Goal: Transaction & Acquisition: Purchase product/service

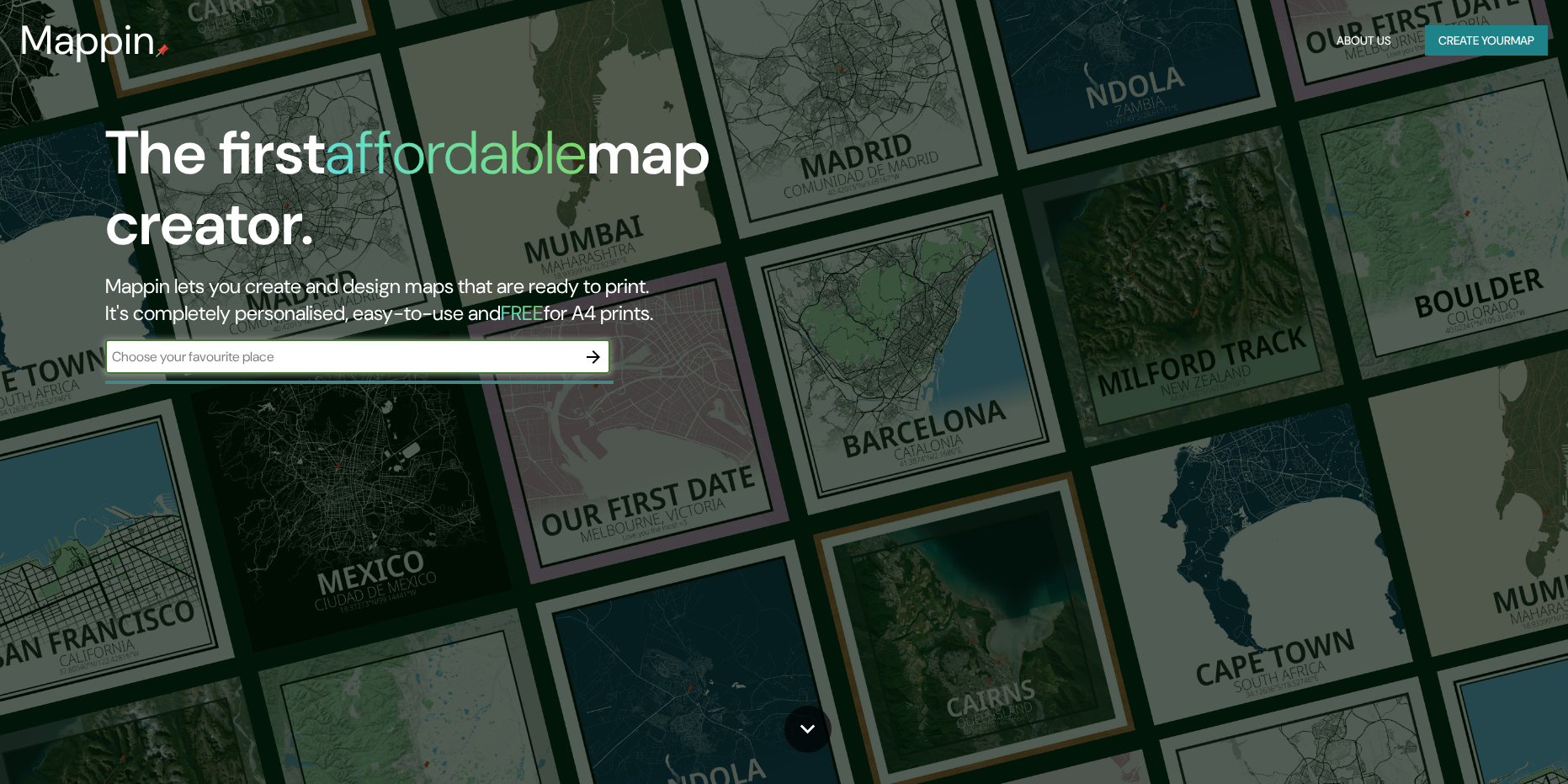
click at [1474, 48] on button "Create your map" at bounding box center [1486, 40] width 123 height 31
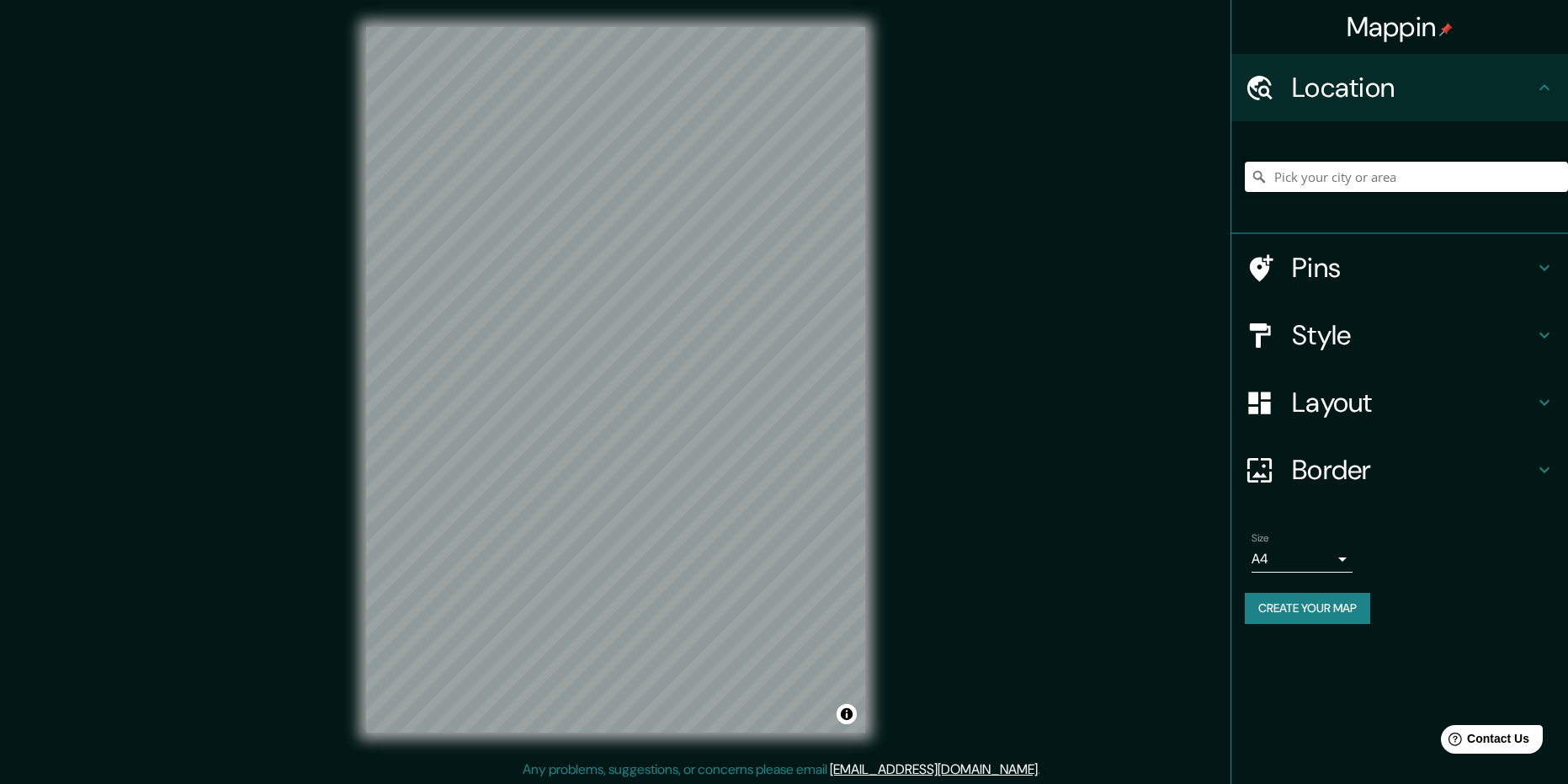
click at [1326, 186] on input "Pick your city or area" at bounding box center [1407, 177] width 324 height 30
type input "Cajamarca, [GEOGRAPHIC_DATA][PERSON_NAME], [GEOGRAPHIC_DATA]"
click at [1332, 302] on div "Style" at bounding box center [1399, 335] width 337 height 68
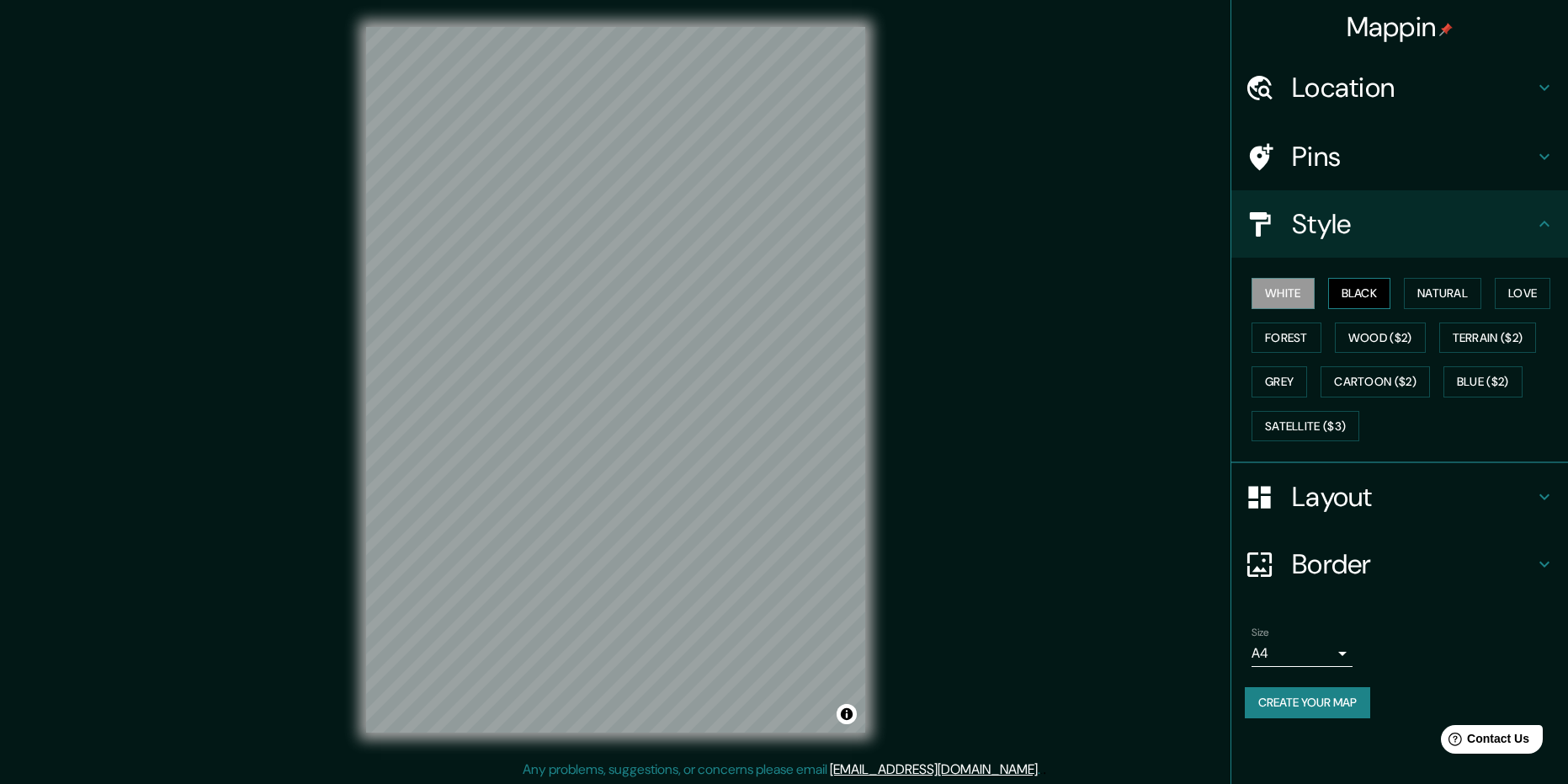
click at [1342, 304] on button "Black" at bounding box center [1360, 293] width 63 height 31
click at [1276, 348] on button "Forest" at bounding box center [1286, 338] width 69 height 31
click at [1287, 381] on button "Grey" at bounding box center [1279, 381] width 55 height 31
click at [1292, 423] on button "Satellite ($3)" at bounding box center [1305, 426] width 108 height 31
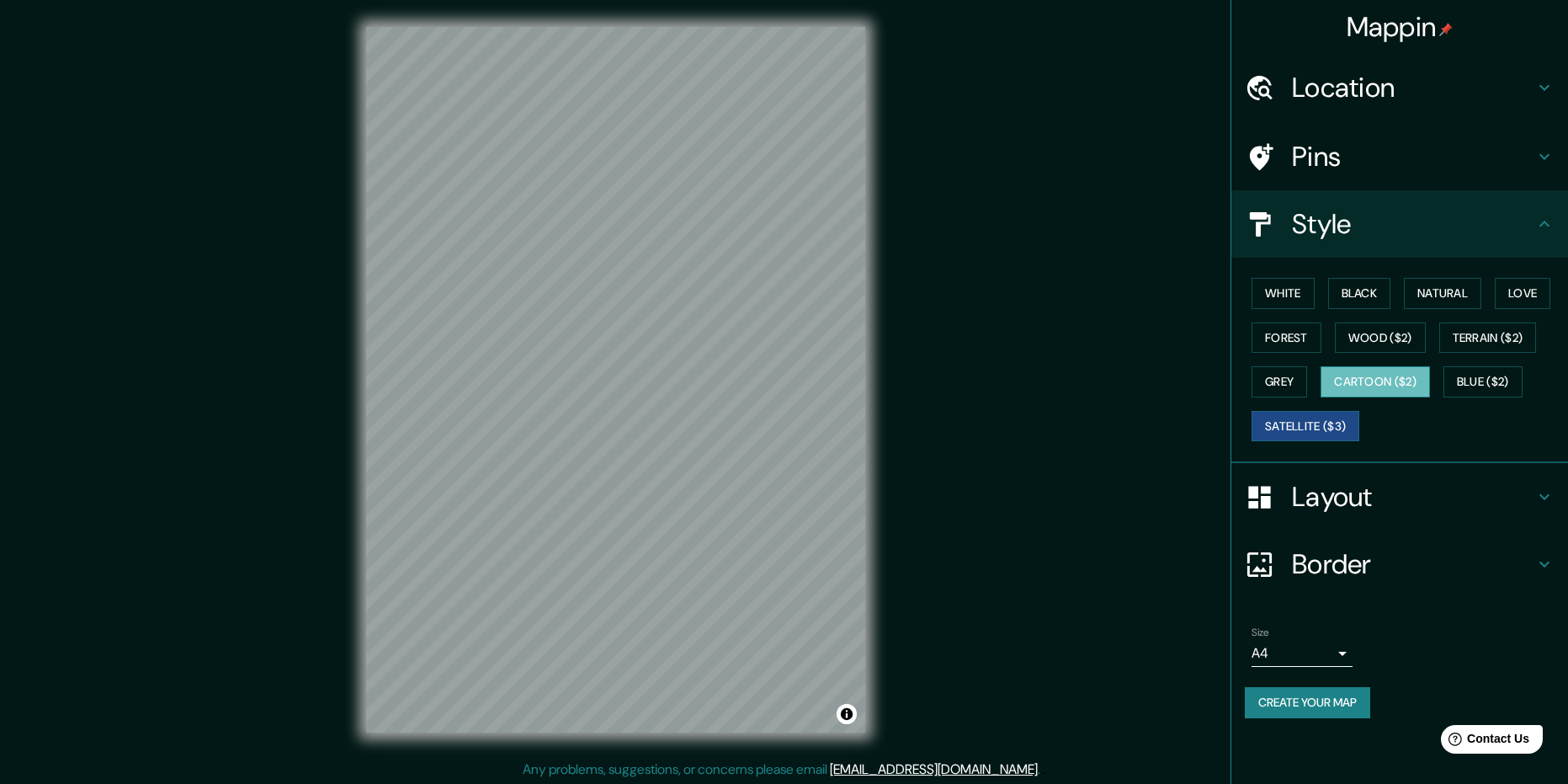
click at [1380, 379] on button "Cartoon ($2)" at bounding box center [1375, 381] width 109 height 31
click at [1486, 382] on button "Blue ($2)" at bounding box center [1484, 381] width 79 height 31
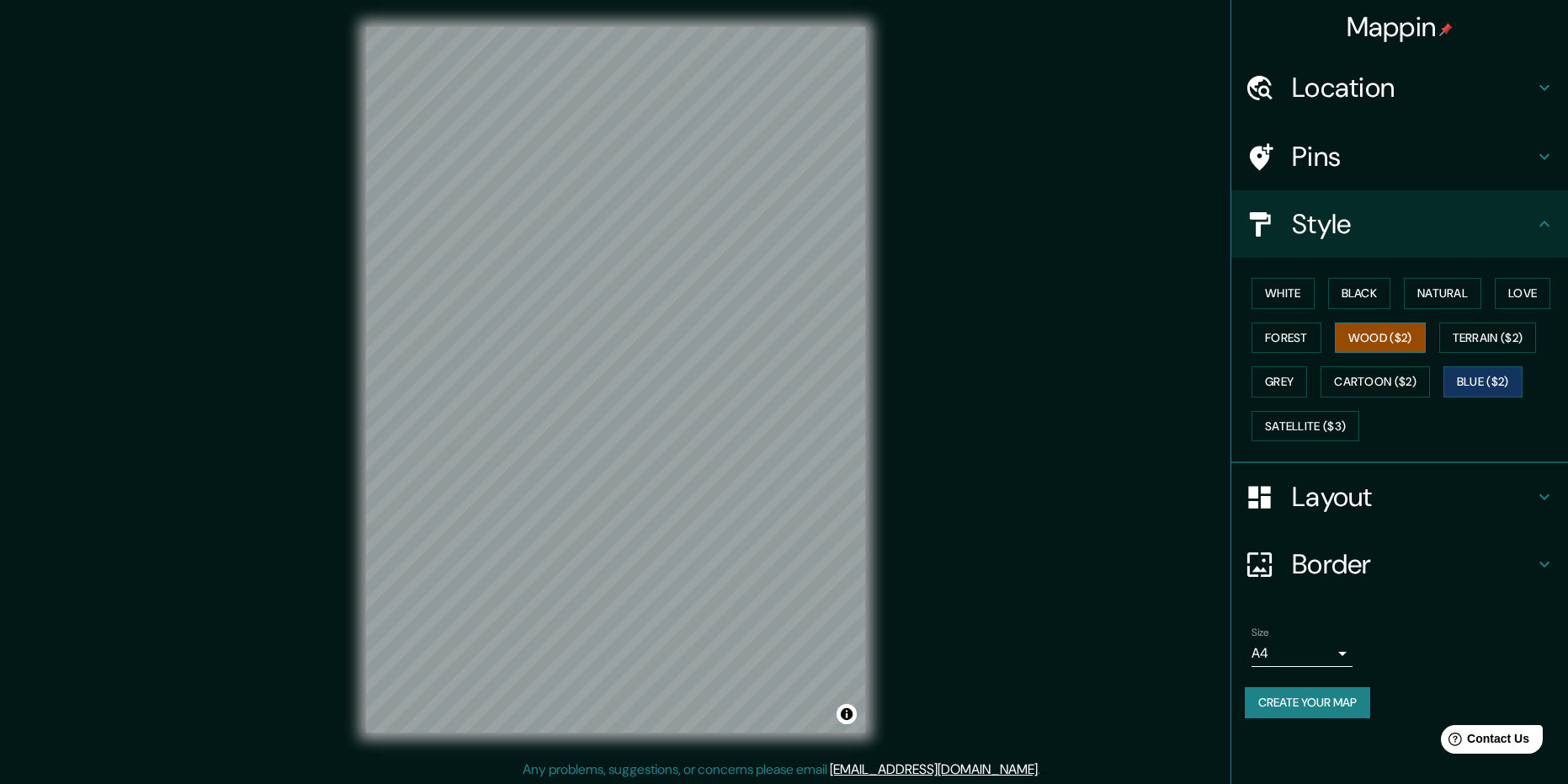
drag, startPoint x: 1479, startPoint y: 333, endPoint x: 1407, endPoint y: 336, distance: 72.1
click at [1478, 333] on button "Terrain ($2)" at bounding box center [1488, 338] width 98 height 31
click at [1403, 337] on button "Wood ($2)" at bounding box center [1380, 338] width 91 height 31
click at [1525, 299] on button "Love" at bounding box center [1522, 293] width 55 height 31
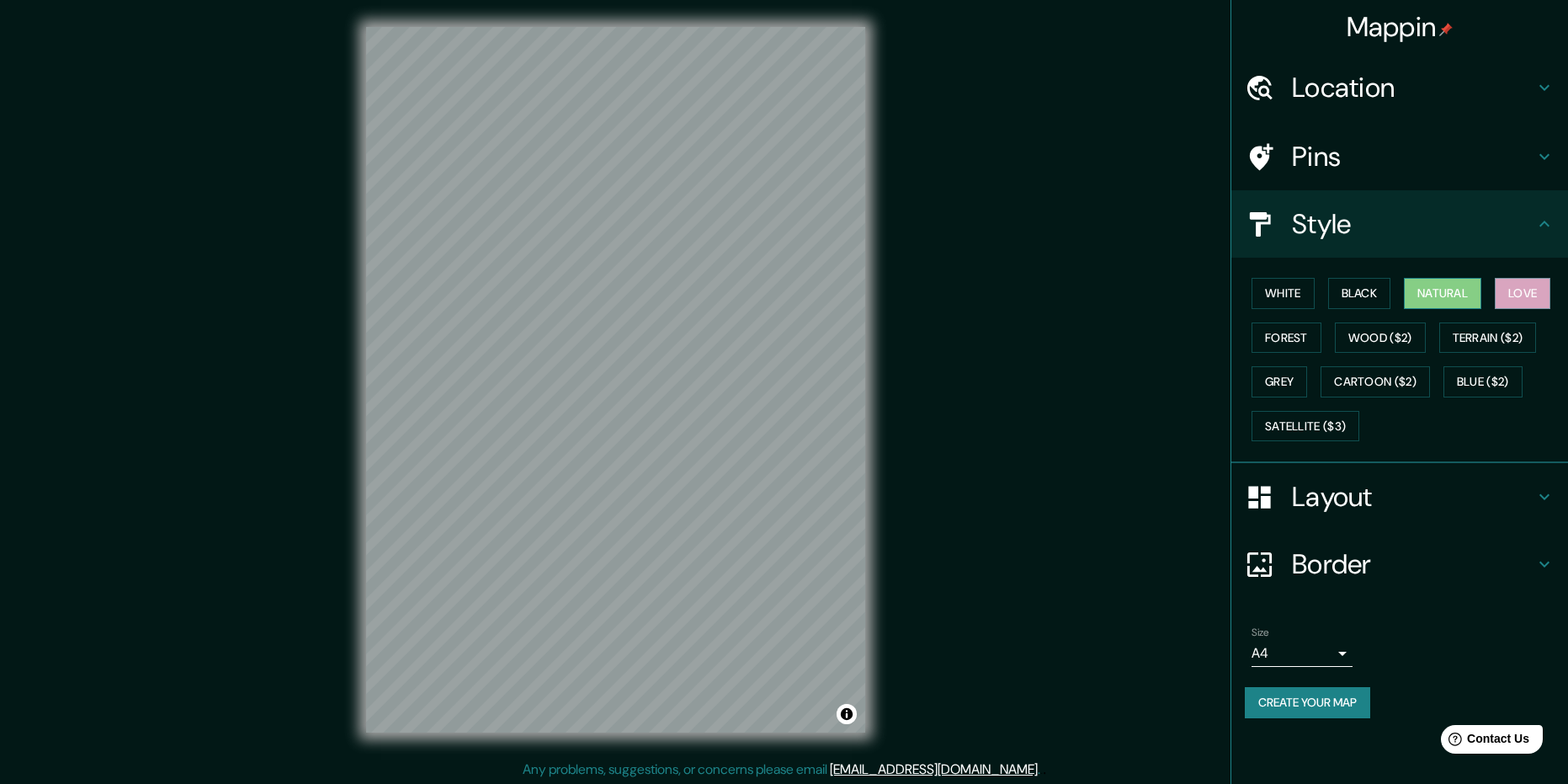
click at [1448, 303] on button "Natural" at bounding box center [1443, 293] width 77 height 31
click at [1359, 286] on button "Black" at bounding box center [1360, 293] width 63 height 31
click at [1295, 296] on button "White" at bounding box center [1283, 293] width 63 height 31
